Goal: Task Accomplishment & Management: Complete application form

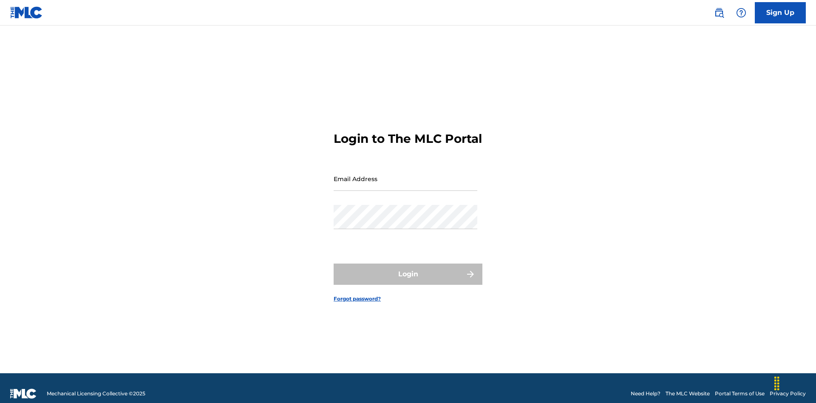
scroll to position [11, 0]
click at [405, 175] on input "Email Address" at bounding box center [406, 179] width 144 height 24
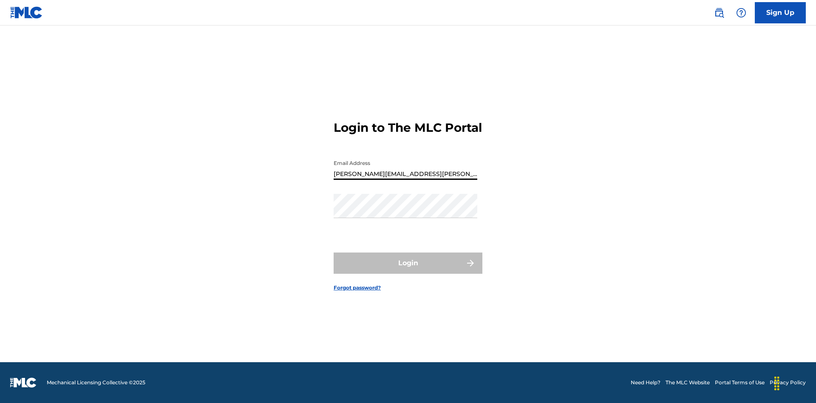
type input "[PERSON_NAME][EMAIL_ADDRESS][PERSON_NAME][DOMAIN_NAME]"
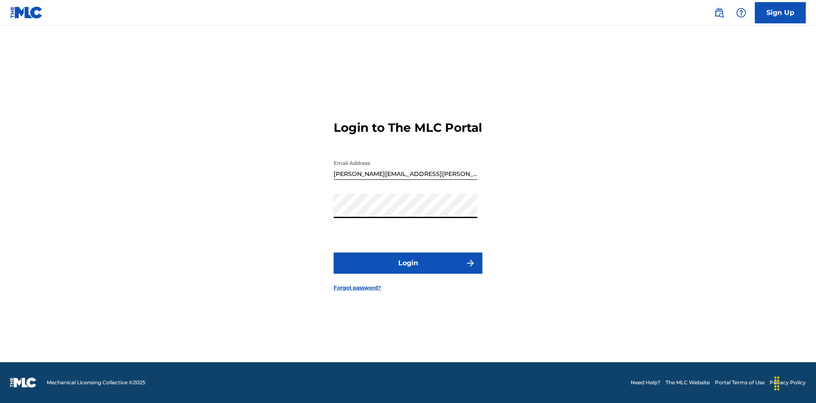
click at [408, 270] on button "Login" at bounding box center [408, 262] width 149 height 21
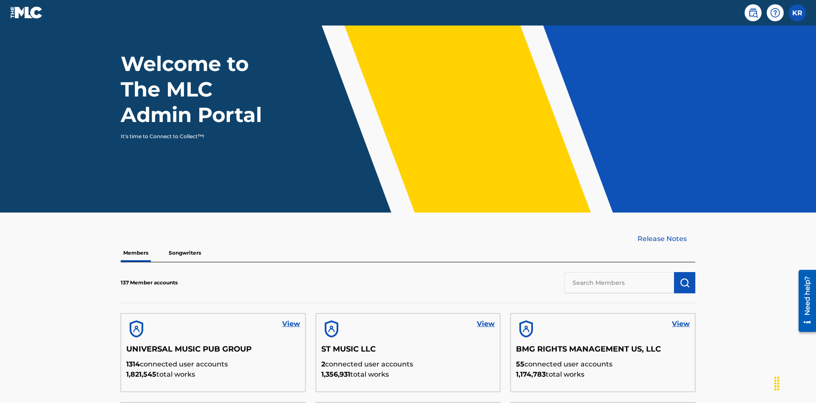
click at [619, 272] on input "text" at bounding box center [619, 282] width 110 height 21
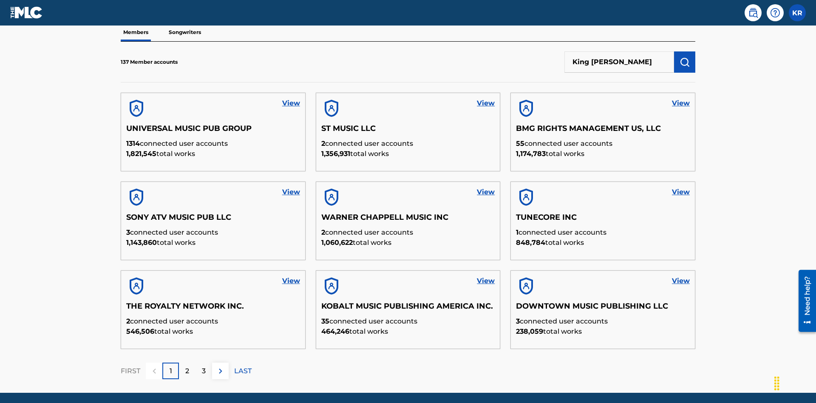
type input "King [PERSON_NAME]"
click at [685, 57] on img "submit" at bounding box center [685, 62] width 10 height 10
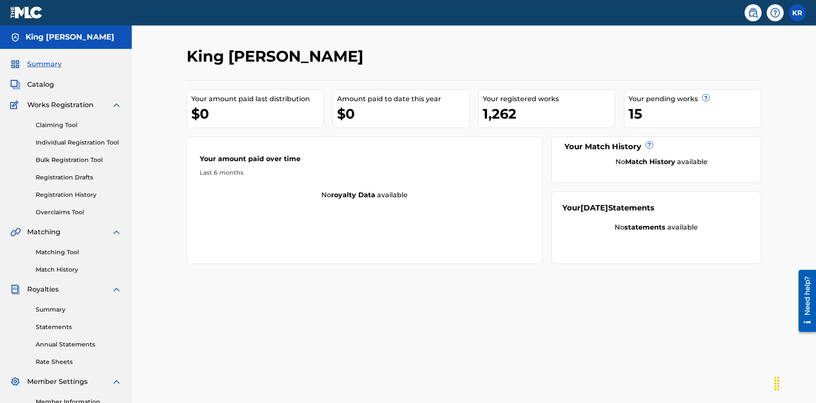
click at [79, 121] on link "Claiming Tool" at bounding box center [79, 125] width 86 height 9
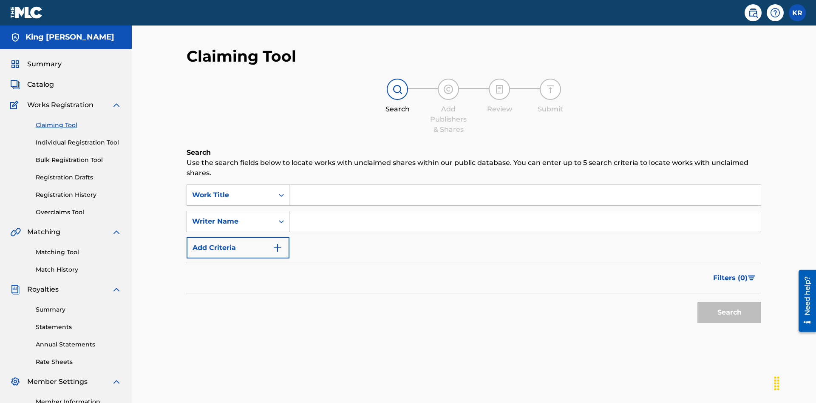
click at [230, 216] on div "Writer Name" at bounding box center [230, 221] width 77 height 10
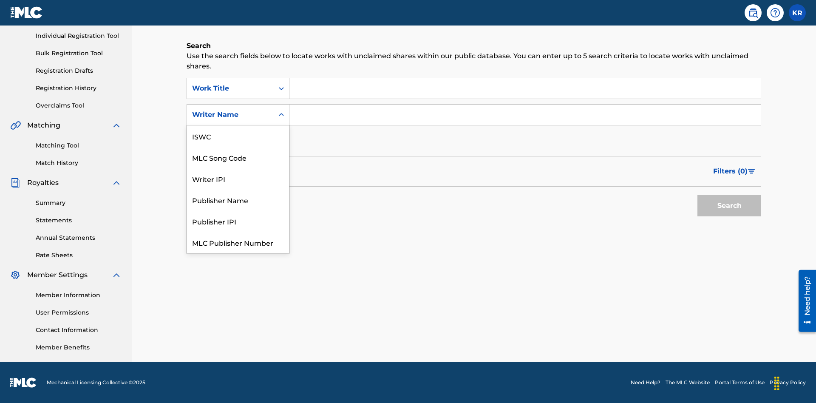
scroll to position [21, 0]
click at [238, 136] on div "MLC Song Code" at bounding box center [238, 135] width 102 height 21
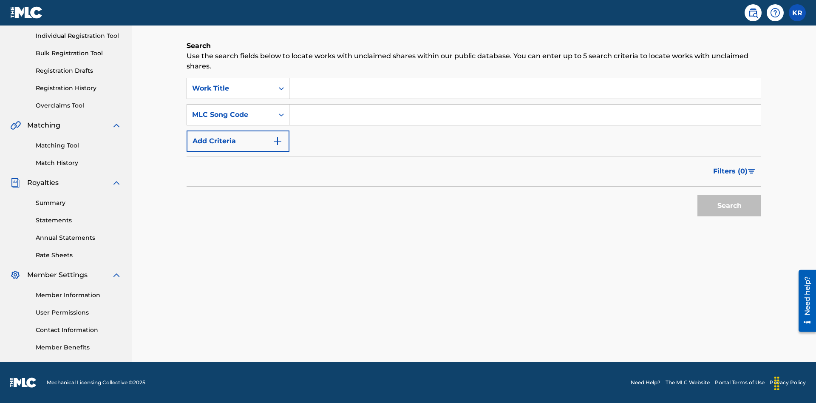
click at [525, 88] on input "Search Form" at bounding box center [524, 88] width 471 height 20
type input "NON-OWNED WORK TO CLAIM"
click at [525, 115] on input "Search Form" at bounding box center [524, 115] width 471 height 20
type input "RB0ZQR"
click at [729, 206] on button "Search" at bounding box center [729, 205] width 64 height 21
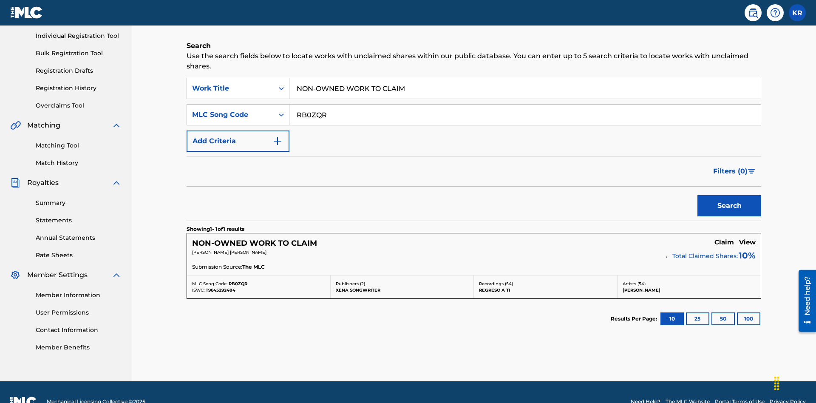
click at [724, 238] on h5 "Claim" at bounding box center [724, 242] width 20 height 8
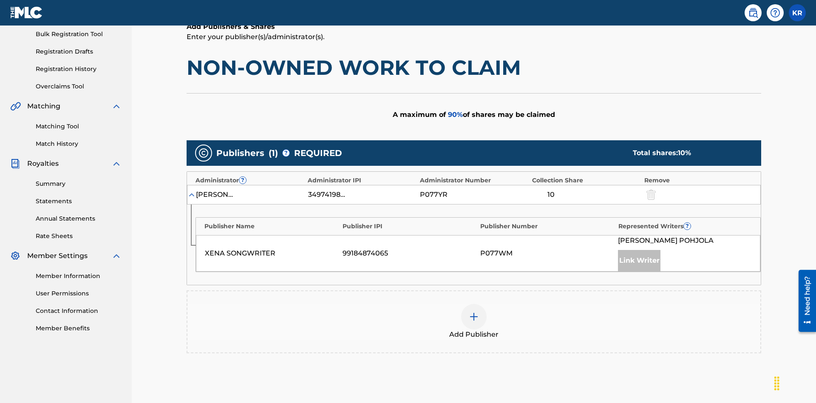
scroll to position [213, 0]
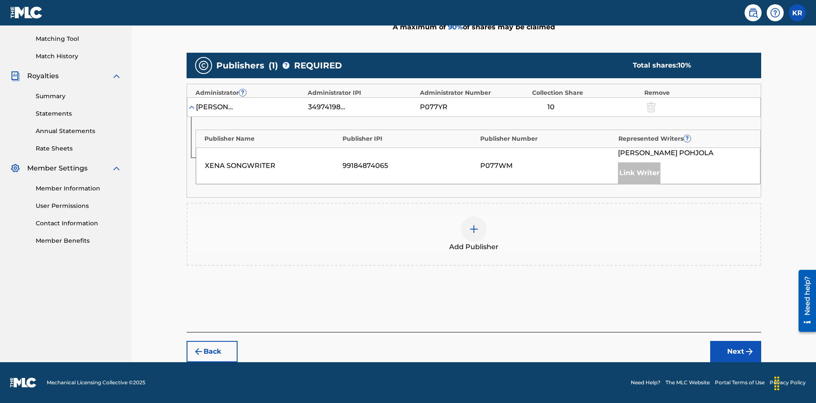
click at [736, 352] on button "Next" at bounding box center [735, 351] width 51 height 21
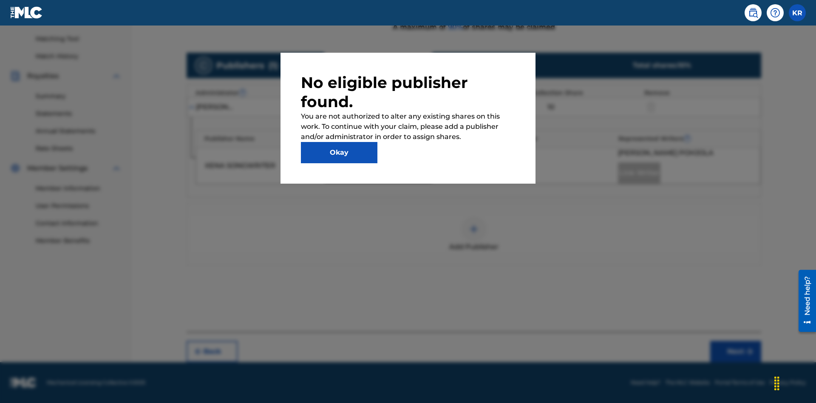
click at [339, 153] on button "Okay" at bounding box center [339, 152] width 77 height 21
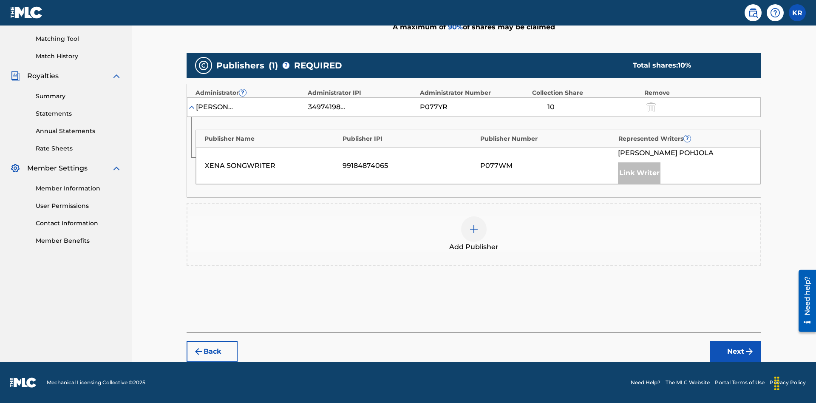
click at [474, 229] on img at bounding box center [474, 229] width 10 height 10
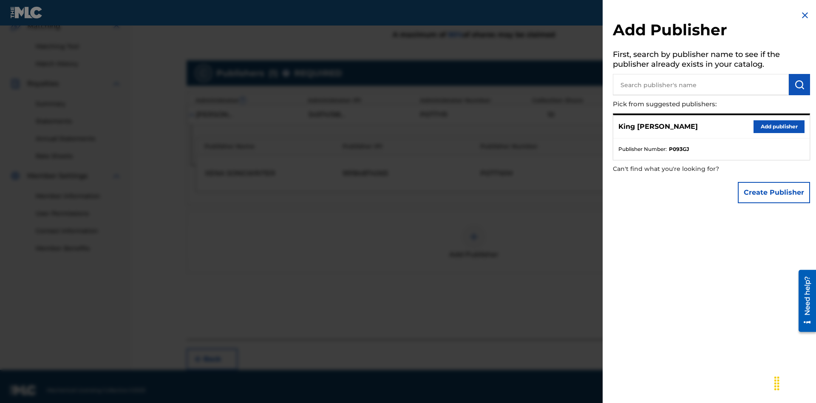
click at [701, 85] on input "text" at bounding box center [701, 84] width 176 height 21
type input "Test2025.08.11.15.31.44"
click at [799, 85] on img "submit" at bounding box center [799, 84] width 10 height 10
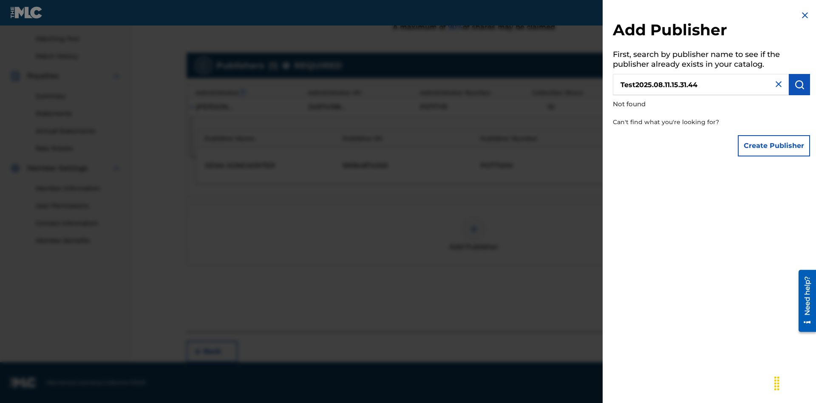
click at [774, 145] on button "Create Publisher" at bounding box center [774, 145] width 72 height 21
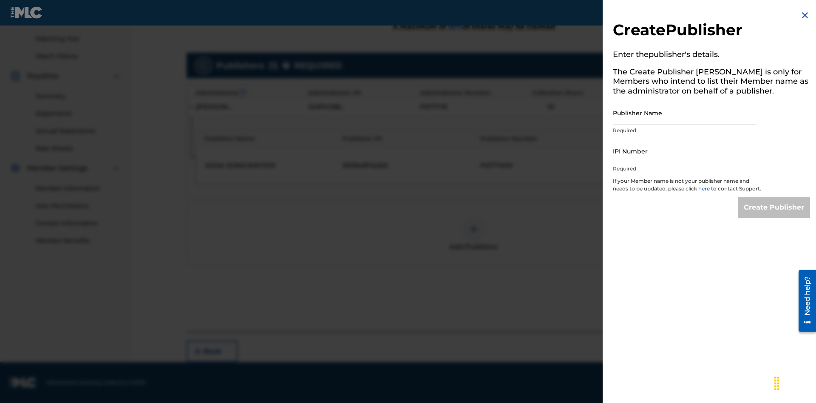
click at [685, 113] on input "Publisher Name" at bounding box center [685, 113] width 144 height 24
type input "Test2025.08.11.15.31.48"
click at [685, 151] on input "IPI Number" at bounding box center [685, 151] width 144 height 24
click at [774, 215] on input "Create Publisher" at bounding box center [774, 207] width 72 height 21
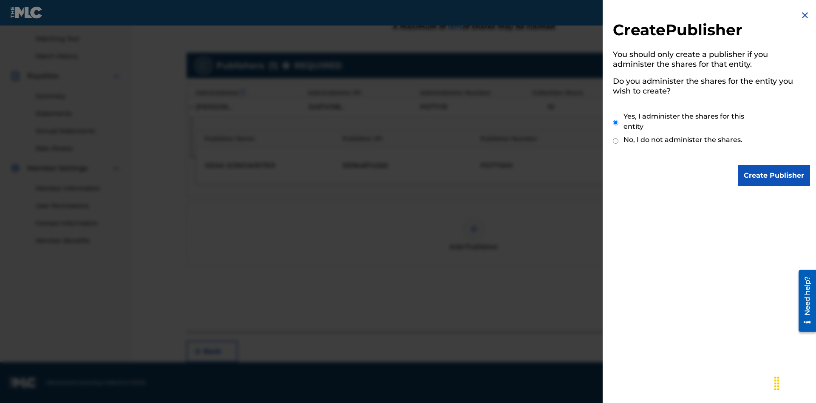
click at [616, 122] on input "Yes, I administer the shares for this entity" at bounding box center [616, 122] width 6 height 18
click at [774, 176] on input "Create Publisher" at bounding box center [774, 175] width 72 height 21
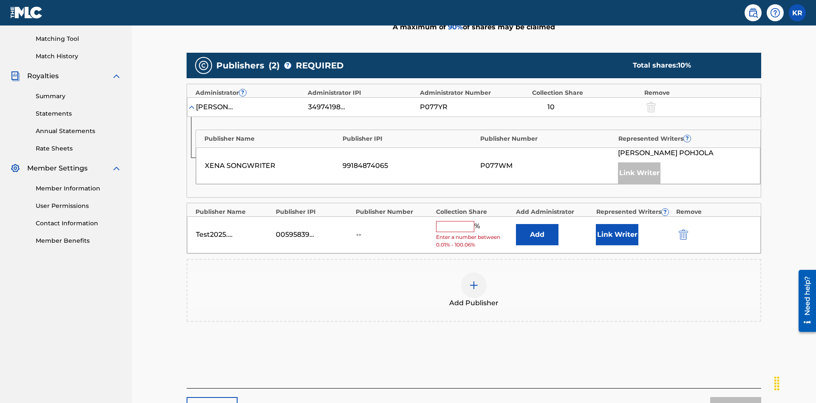
scroll to position [264, 0]
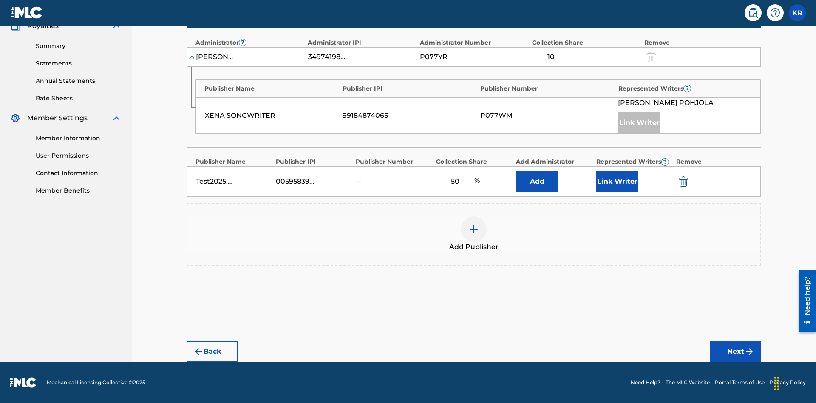
type input "50"
click at [617, 181] on button "Link Writer" at bounding box center [617, 181] width 43 height 21
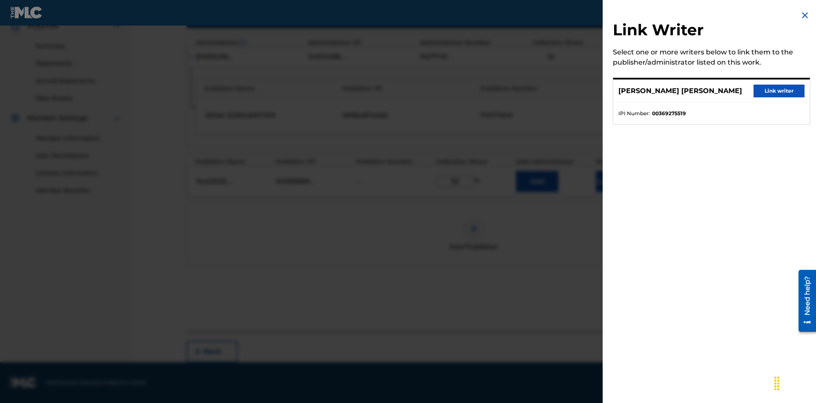
click at [779, 91] on button "Link writer" at bounding box center [779, 91] width 51 height 13
click at [617, 181] on button "Link Writer" at bounding box center [617, 181] width 43 height 21
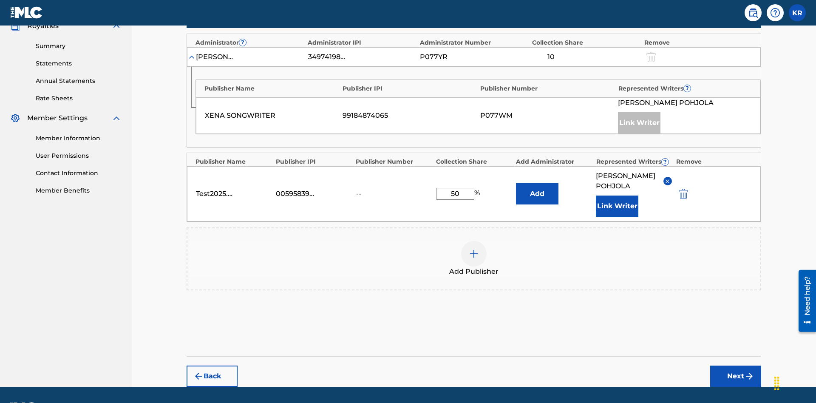
click at [537, 183] on button "Add" at bounding box center [537, 193] width 43 height 21
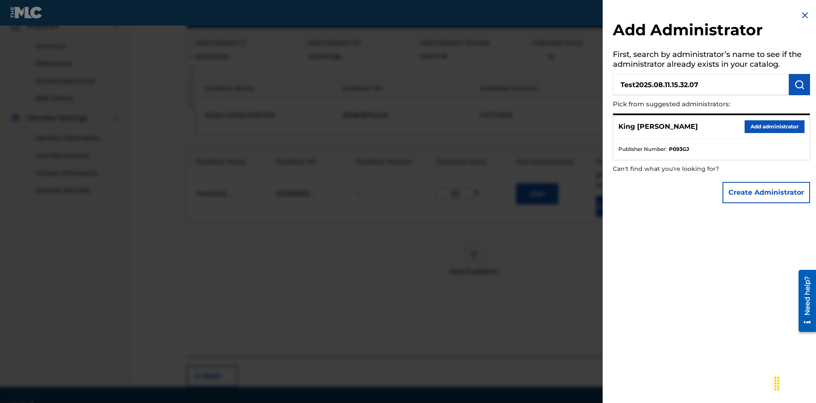
click at [799, 85] on img "submit" at bounding box center [799, 84] width 10 height 10
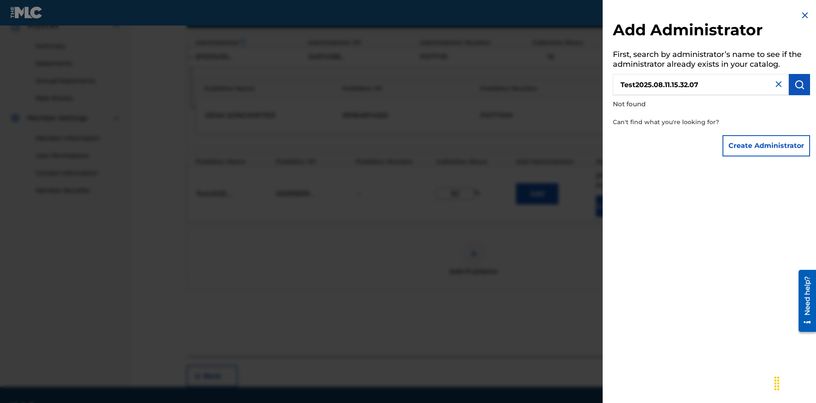
click at [767, 145] on button "Create Administrator" at bounding box center [767, 145] width 88 height 21
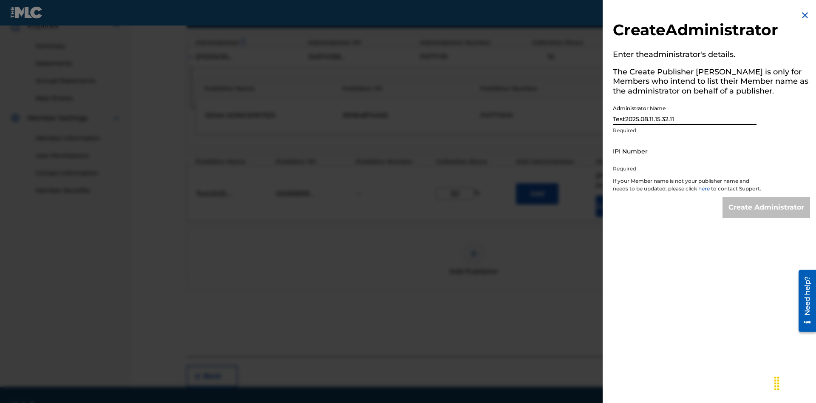
click at [685, 151] on input "IPI Number" at bounding box center [685, 151] width 144 height 24
click at [767, 215] on input "Create Administrator" at bounding box center [767, 207] width 88 height 21
